Goal: Communication & Community: Ask a question

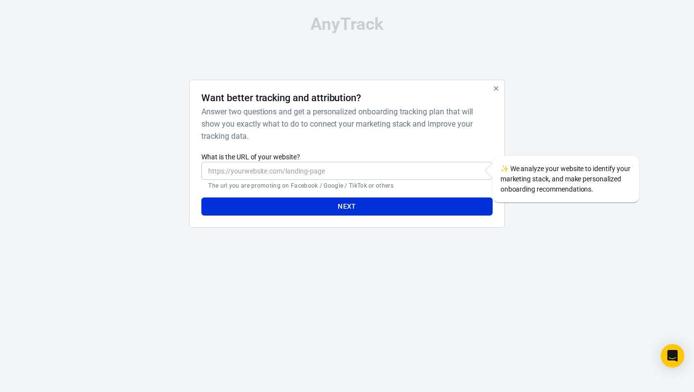
click at [309, 129] on h6 "Answer two questions and get a personalized onboarding tracking plan that will …" at bounding box center [344, 124] width 287 height 37
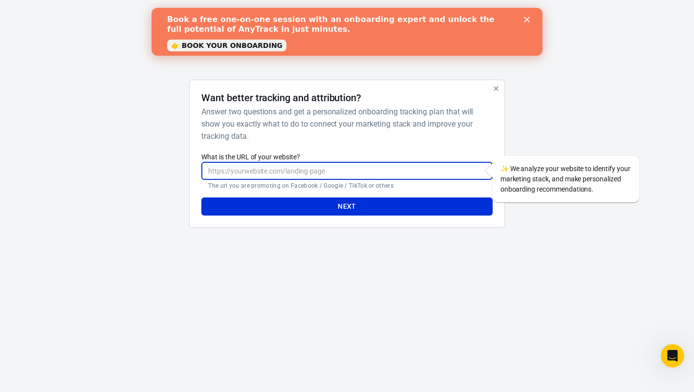
click at [368, 179] on input "What is the URL of your website?" at bounding box center [346, 171] width 291 height 18
type input "[URL][DOMAIN_NAME]"
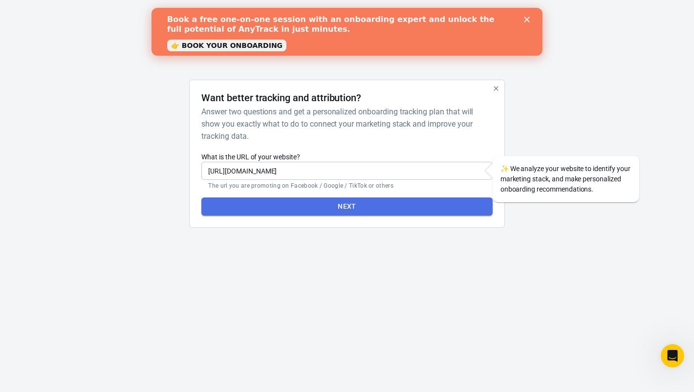
click at [314, 211] on button "Next" at bounding box center [346, 206] width 291 height 18
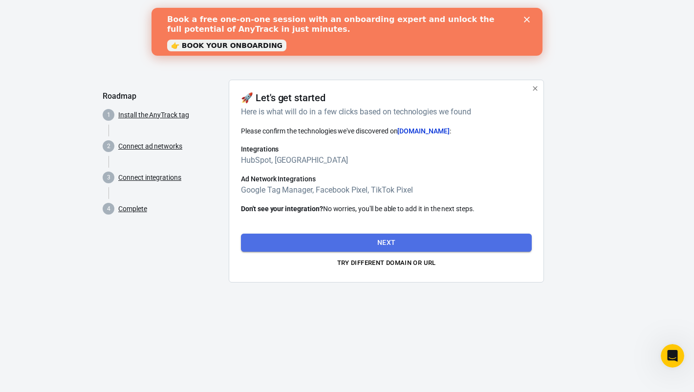
click at [391, 246] on button "Next" at bounding box center [386, 243] width 291 height 18
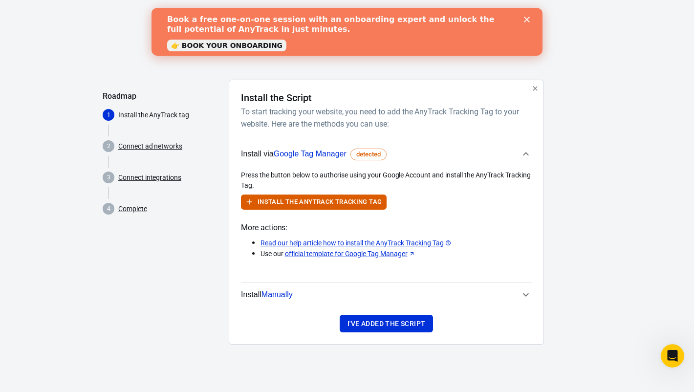
click at [281, 295] on span "Manually" at bounding box center [276, 294] width 31 height 8
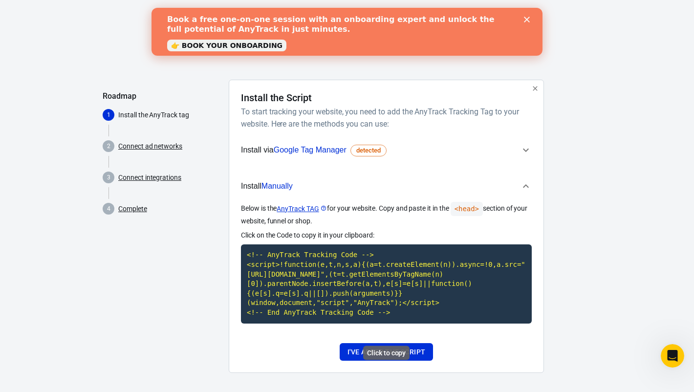
scroll to position [14, 0]
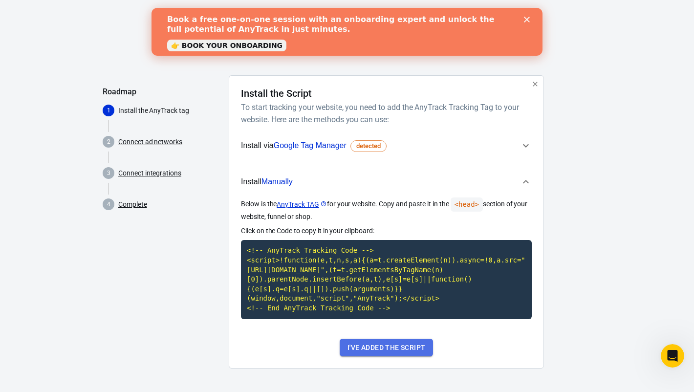
click at [404, 350] on button "I've added the script" at bounding box center [386, 348] width 93 height 18
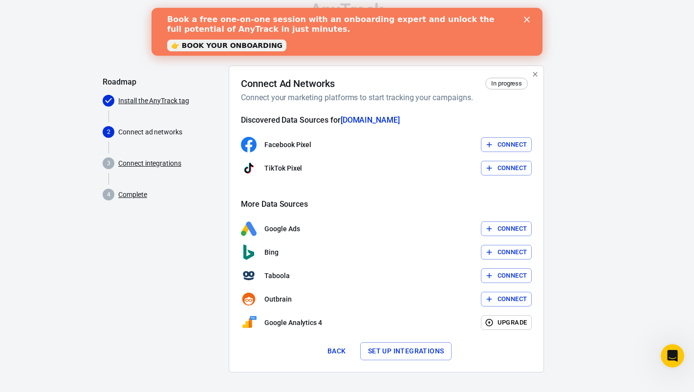
click at [527, 18] on polygon "Close" at bounding box center [527, 20] width 6 height 6
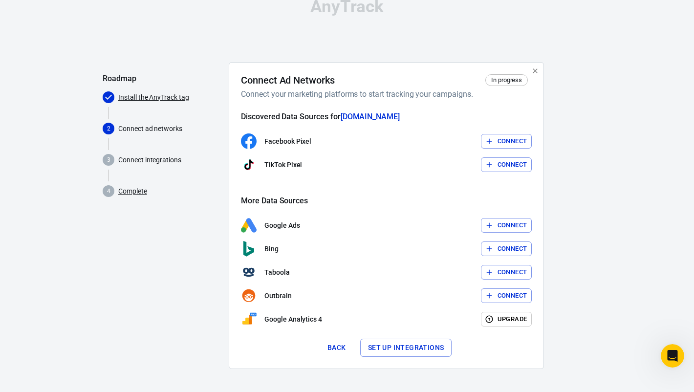
scroll to position [17, 0]
click at [392, 350] on button "Set up integrations" at bounding box center [406, 348] width 92 height 18
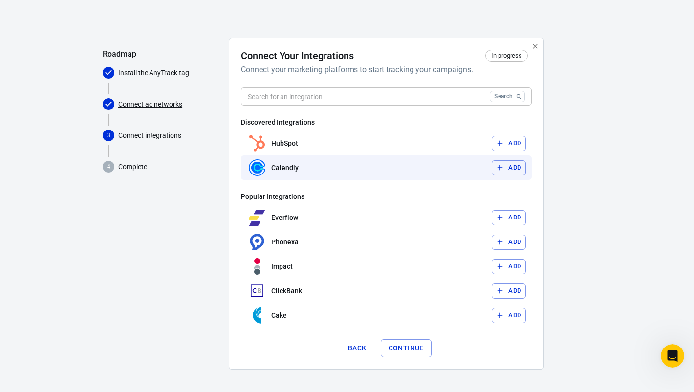
scroll to position [2, 0]
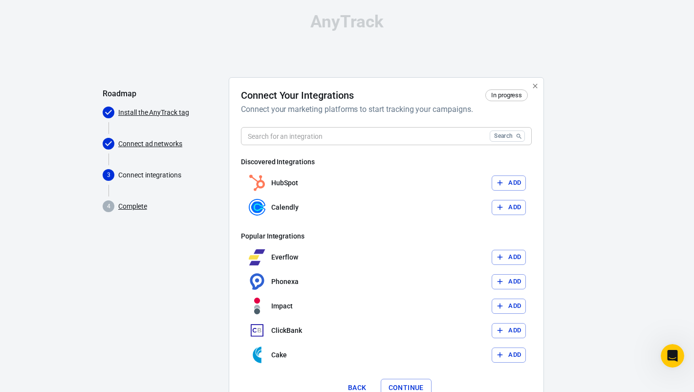
click at [314, 137] on input "text" at bounding box center [363, 136] width 245 height 18
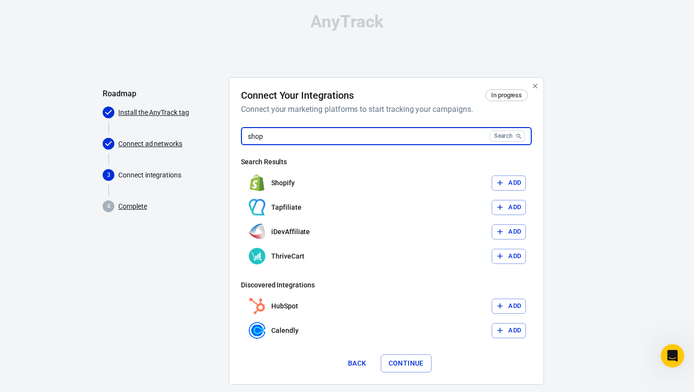
click at [314, 137] on input "shop" at bounding box center [363, 136] width 245 height 18
type input "shop"
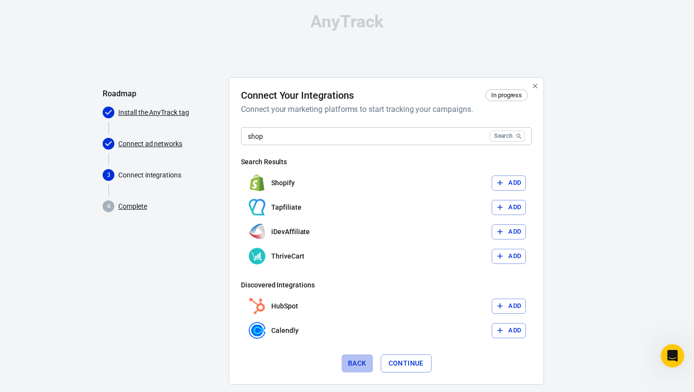
click at [362, 363] on button "Back" at bounding box center [357, 363] width 31 height 18
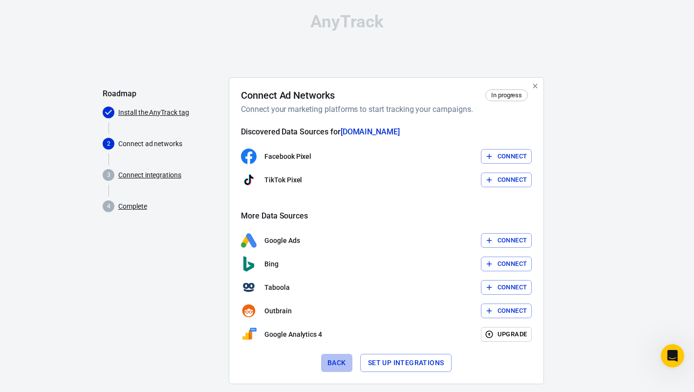
click at [338, 364] on button "Back" at bounding box center [336, 363] width 31 height 18
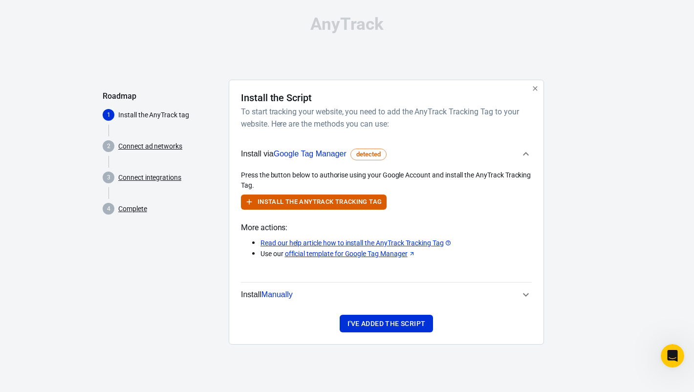
click at [535, 91] on icon "button" at bounding box center [535, 89] width 8 height 8
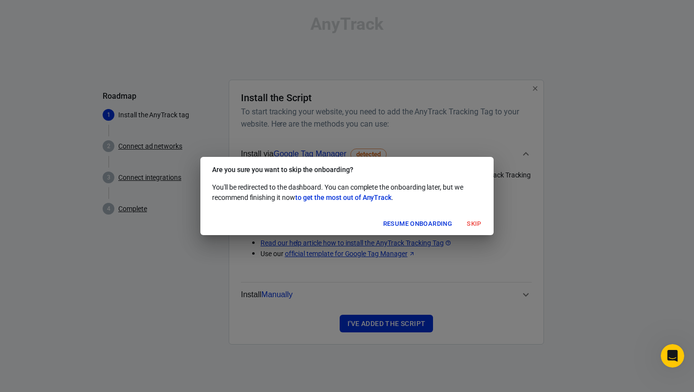
click at [472, 223] on button "Skip" at bounding box center [473, 224] width 31 height 15
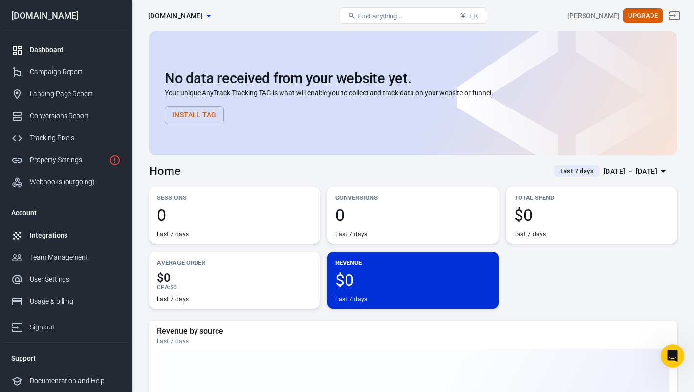
click at [48, 235] on div "Integrations" at bounding box center [75, 235] width 91 height 10
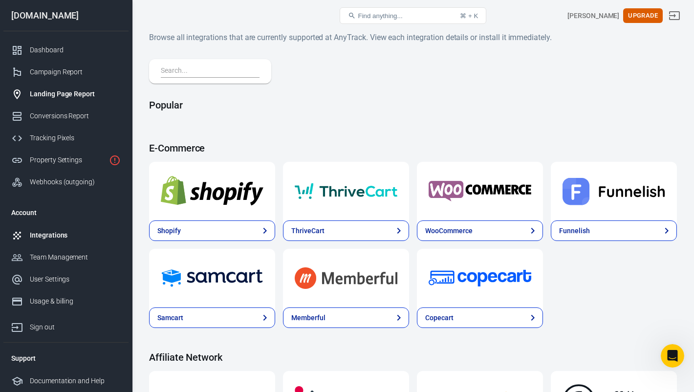
click at [66, 91] on div "Landing Page Report" at bounding box center [75, 94] width 91 height 10
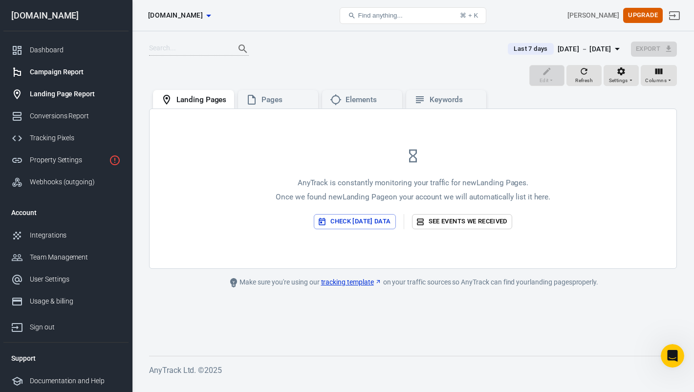
click at [68, 77] on div "Campaign Report" at bounding box center [75, 72] width 91 height 10
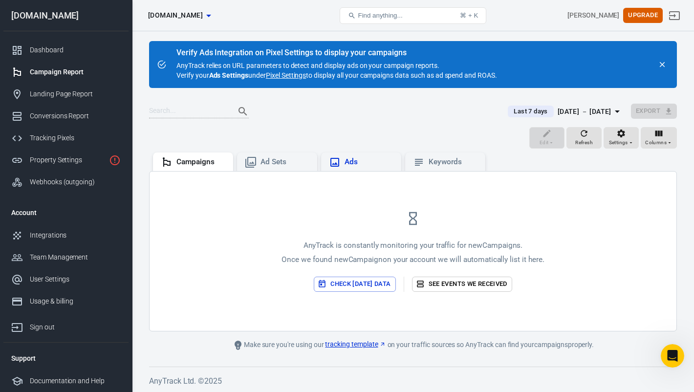
click at [364, 163] on div "Ads" at bounding box center [369, 162] width 49 height 10
click at [278, 169] on div "Ad Sets" at bounding box center [277, 161] width 80 height 19
click at [195, 162] on div "Campaigns" at bounding box center [200, 162] width 49 height 10
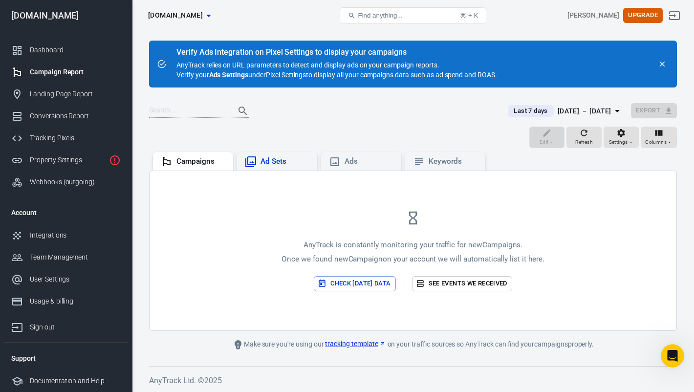
click at [264, 160] on div "Ad Sets" at bounding box center [284, 161] width 49 height 10
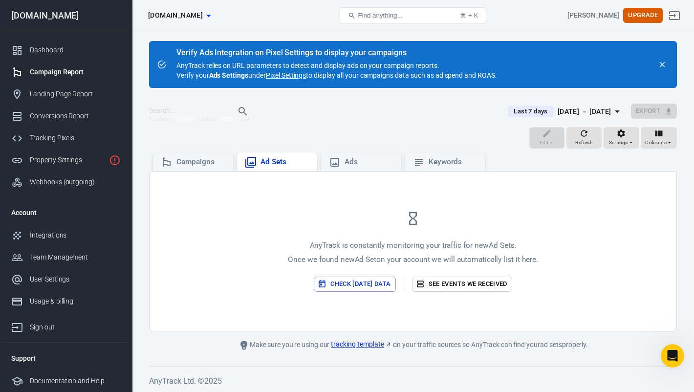
scroll to position [0, 0]
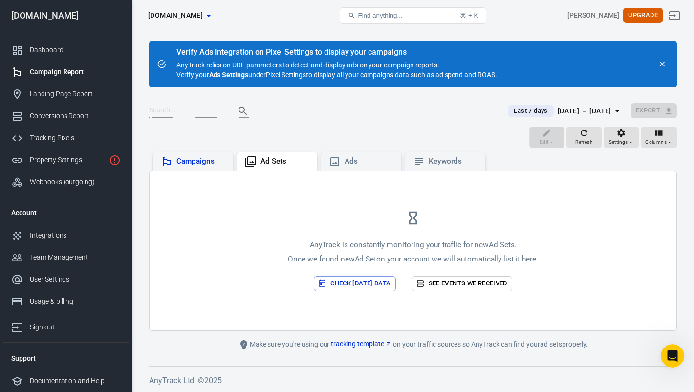
click at [207, 160] on div "Campaigns" at bounding box center [200, 161] width 49 height 10
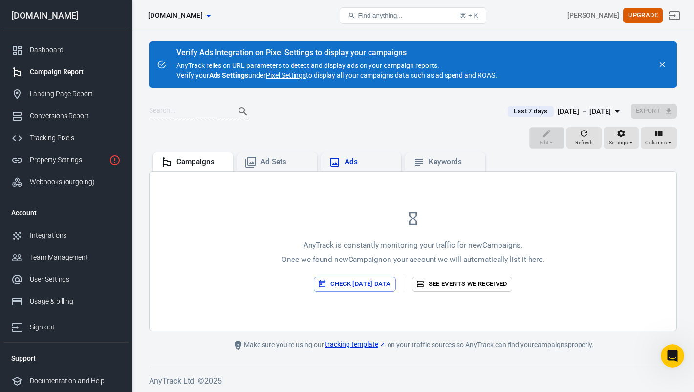
click at [379, 159] on div "Ads" at bounding box center [369, 162] width 49 height 10
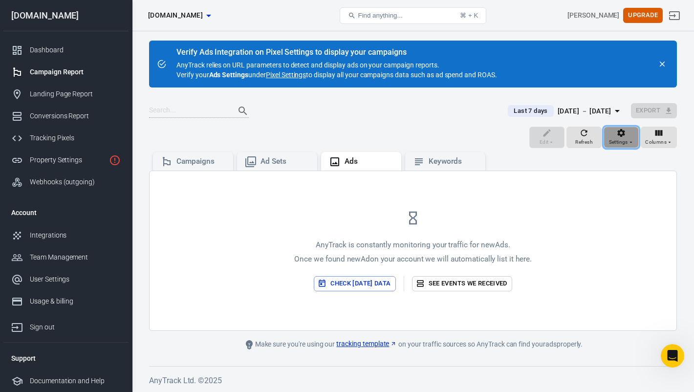
click at [626, 129] on icon "button" at bounding box center [621, 133] width 10 height 10
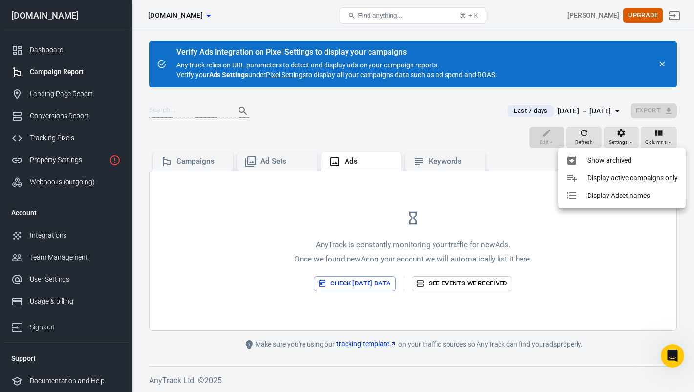
click at [273, 233] on div at bounding box center [347, 196] width 694 height 392
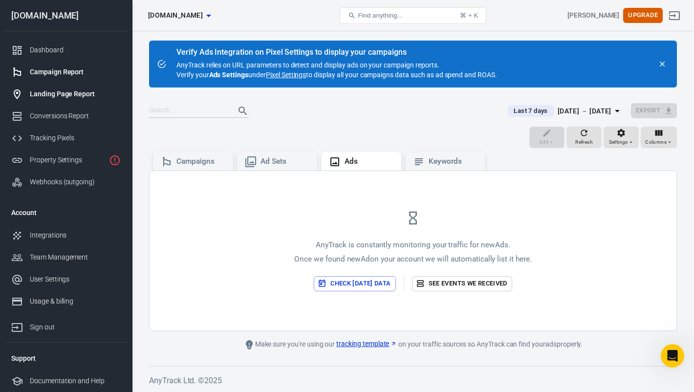
click at [60, 96] on div "Landing Page Report" at bounding box center [75, 94] width 91 height 10
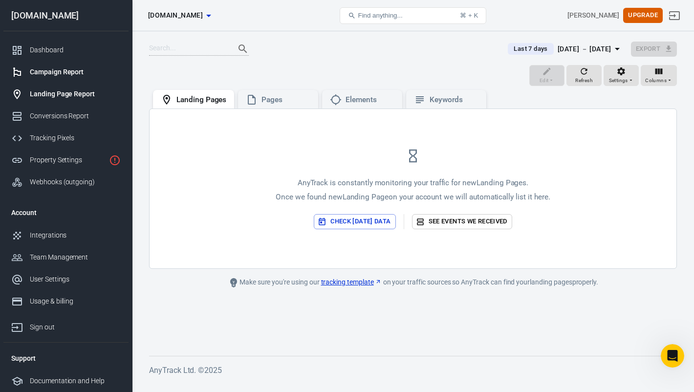
click at [65, 77] on div "Campaign Report" at bounding box center [75, 72] width 91 height 10
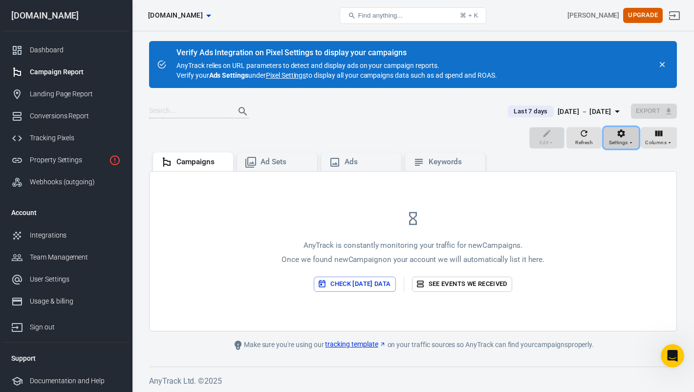
click at [624, 140] on span "Settings" at bounding box center [618, 142] width 19 height 9
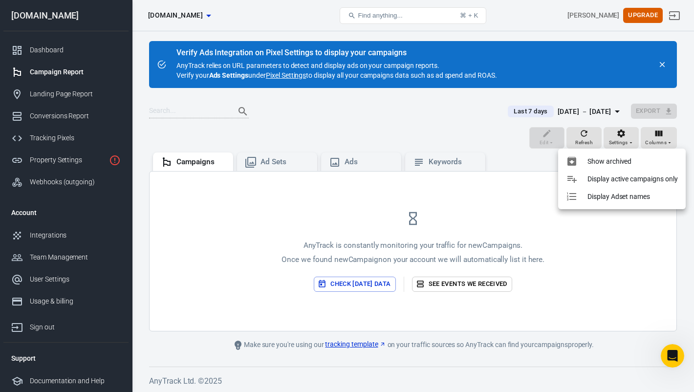
click at [480, 219] on div at bounding box center [347, 196] width 694 height 392
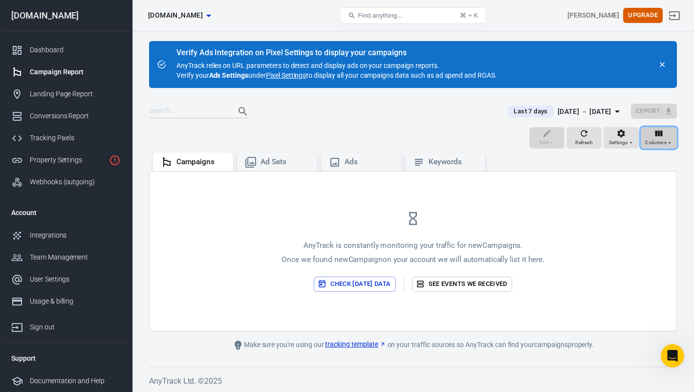
click at [664, 137] on div "Columns" at bounding box center [658, 138] width 27 height 19
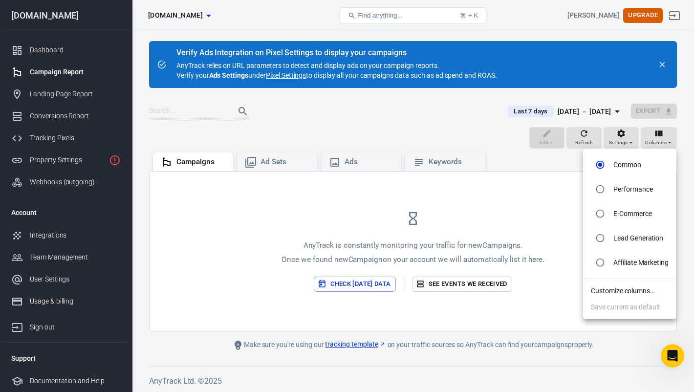
click at [475, 191] on div at bounding box center [347, 196] width 694 height 392
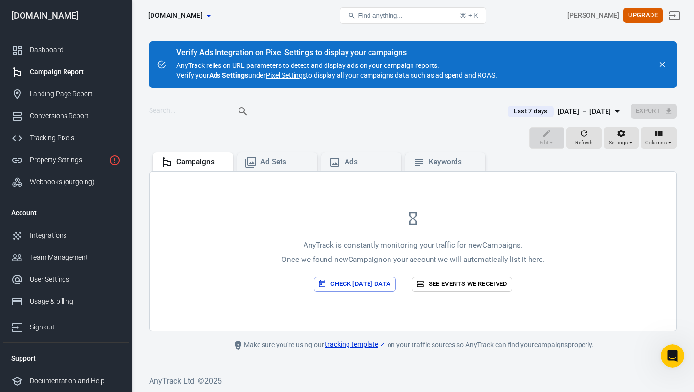
click at [266, 253] on div "AnyTrack is constantly monitoring your traffic for new Campaigns . Once we foun…" at bounding box center [413, 251] width 527 height 159
click at [55, 116] on div "Conversions Report" at bounding box center [75, 116] width 91 height 10
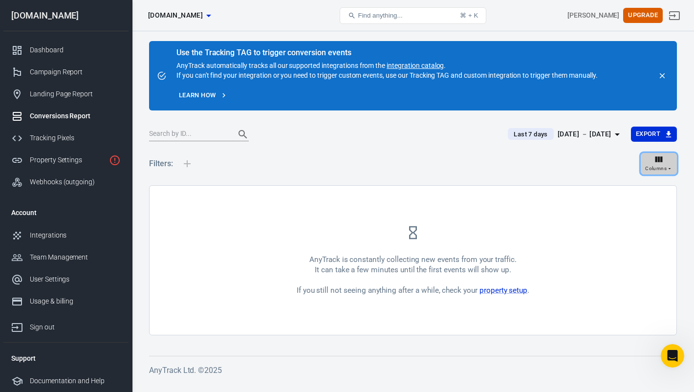
click at [652, 155] on div "Columns" at bounding box center [658, 163] width 27 height 19
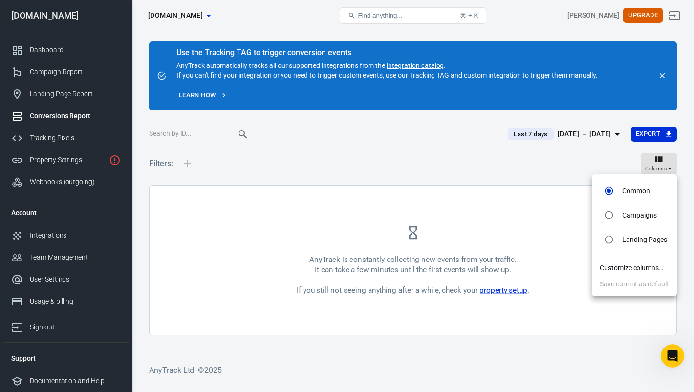
click at [645, 266] on li "Customize columns…" at bounding box center [634, 268] width 85 height 16
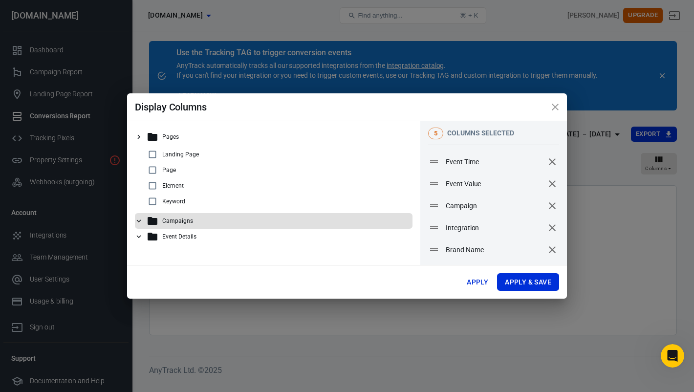
click at [262, 217] on div "Campaigns" at bounding box center [278, 221] width 262 height 12
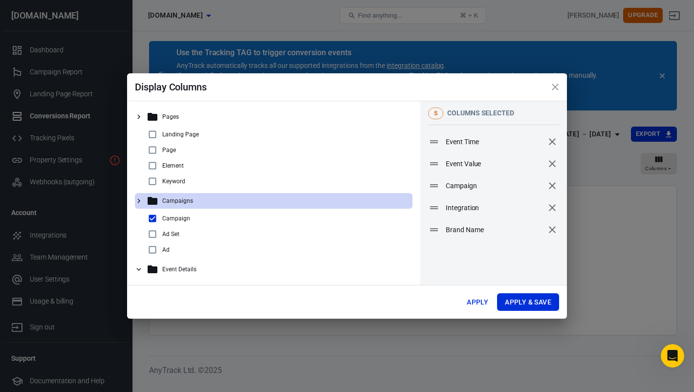
click at [563, 83] on button "close" at bounding box center [554, 86] width 23 height 23
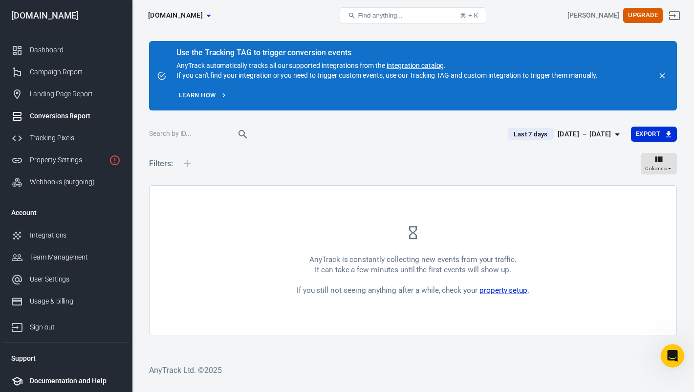
click at [43, 382] on div "Documentation and Help" at bounding box center [75, 381] width 91 height 10
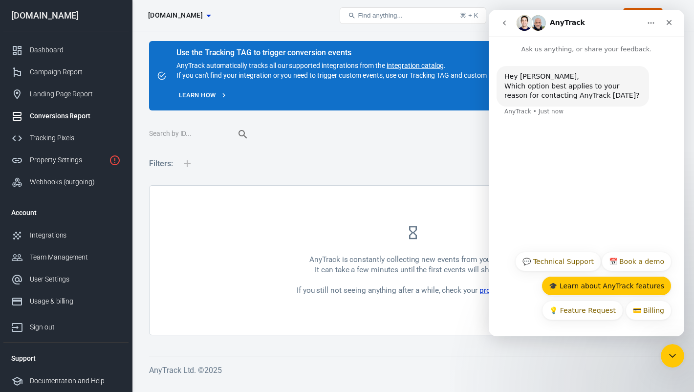
click at [620, 288] on button "🎓 Learn about AnyTrack features" at bounding box center [607, 286] width 130 height 20
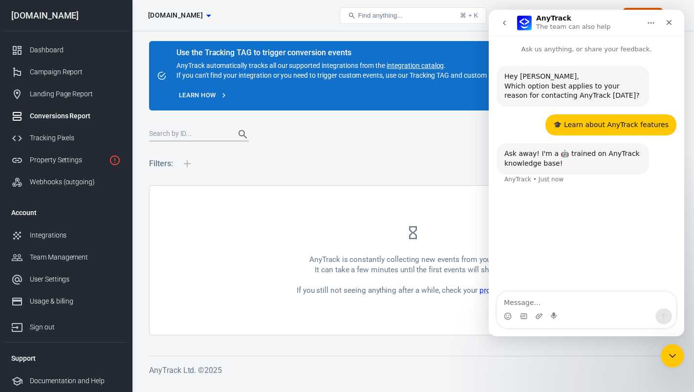
click at [586, 301] on textarea "Message…" at bounding box center [586, 300] width 179 height 17
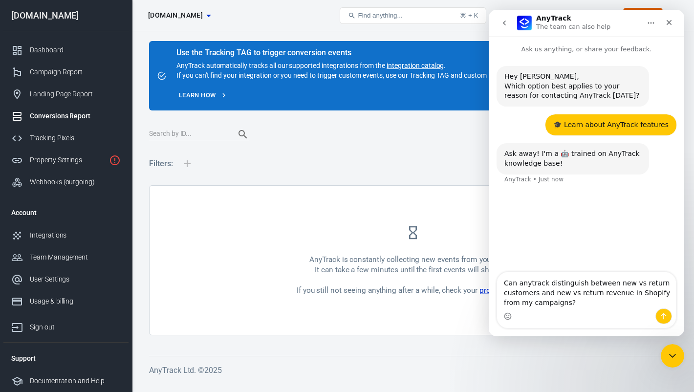
type textarea "Can anytrack distinguish between new vs return customers and new vs return reve…"
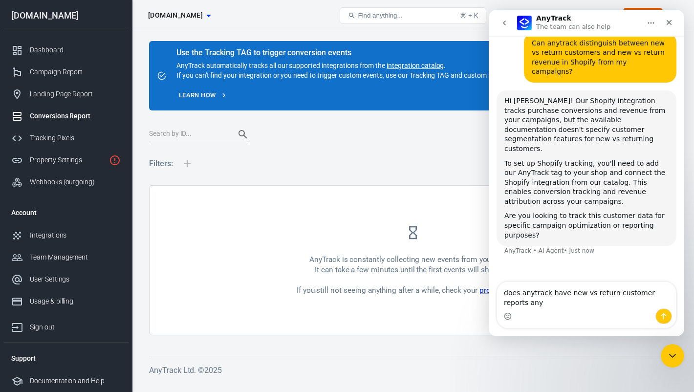
scroll to position [138, 0]
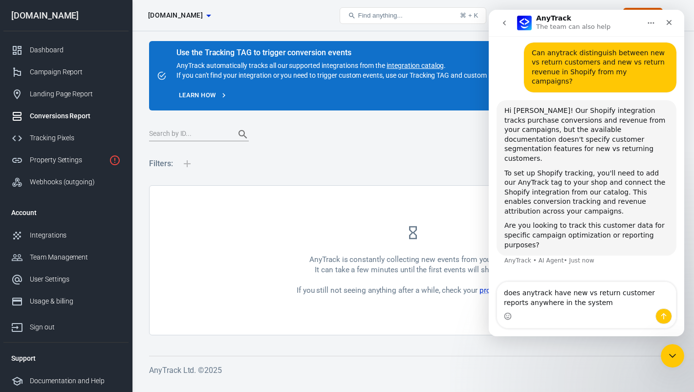
type textarea "does anytrack have new vs return customer reports anywhere in the system?"
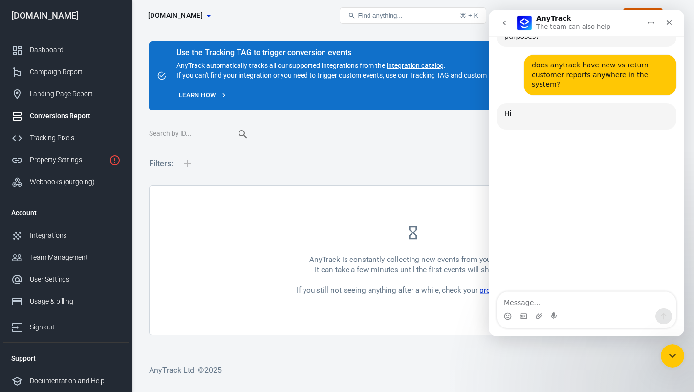
scroll to position [350, 0]
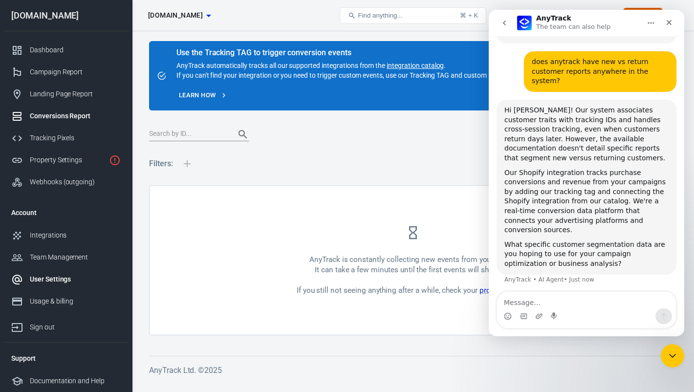
click at [61, 280] on div "User Settings" at bounding box center [75, 279] width 91 height 10
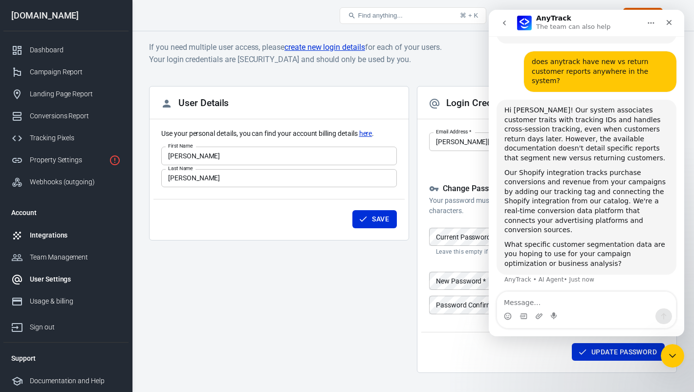
click at [53, 236] on div "Integrations" at bounding box center [75, 235] width 91 height 10
